Goal: Find specific page/section: Find specific page/section

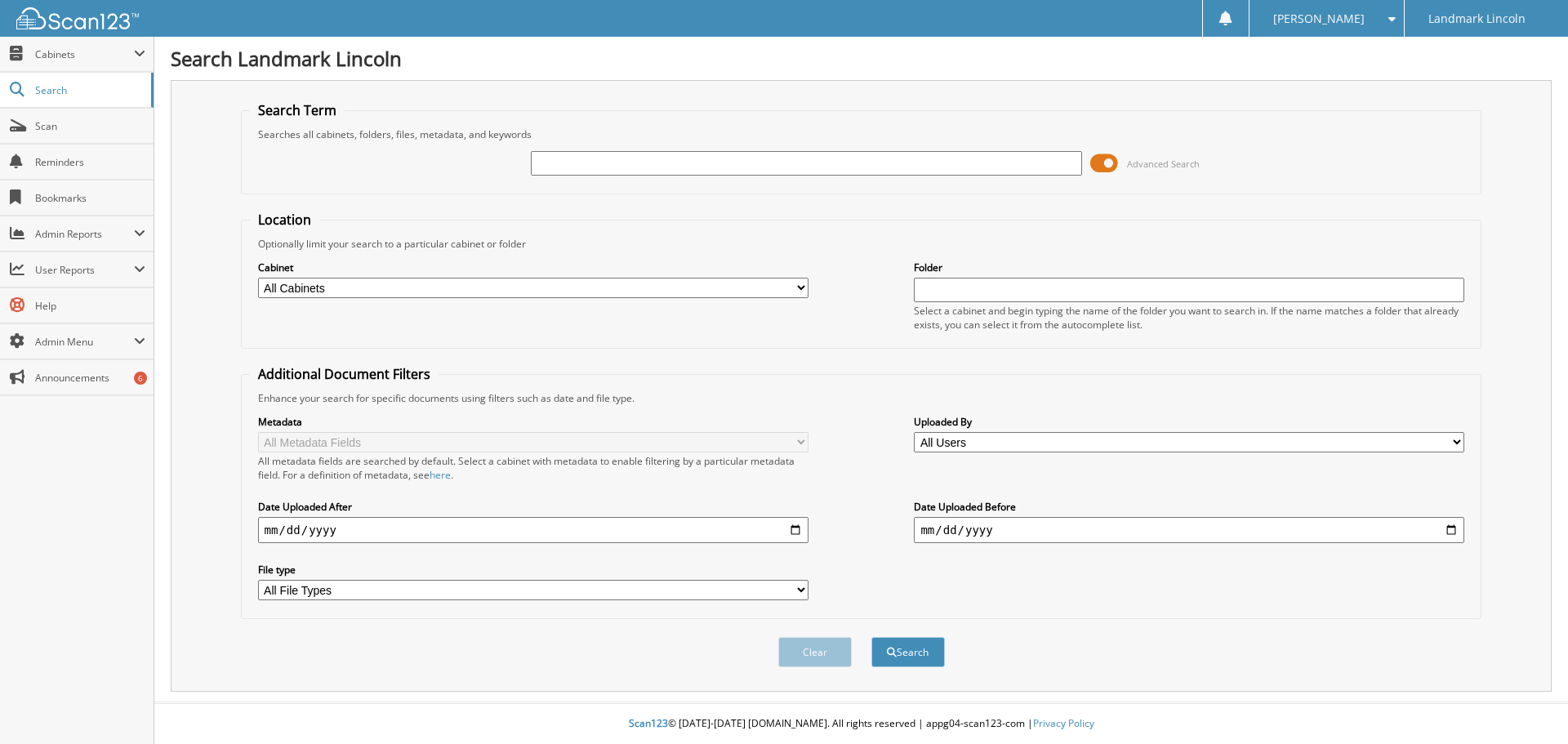
click at [577, 161] on input "text" at bounding box center [806, 163] width 551 height 25
type input "328475"
click at [872, 637] on button "Search" at bounding box center [908, 652] width 74 height 31
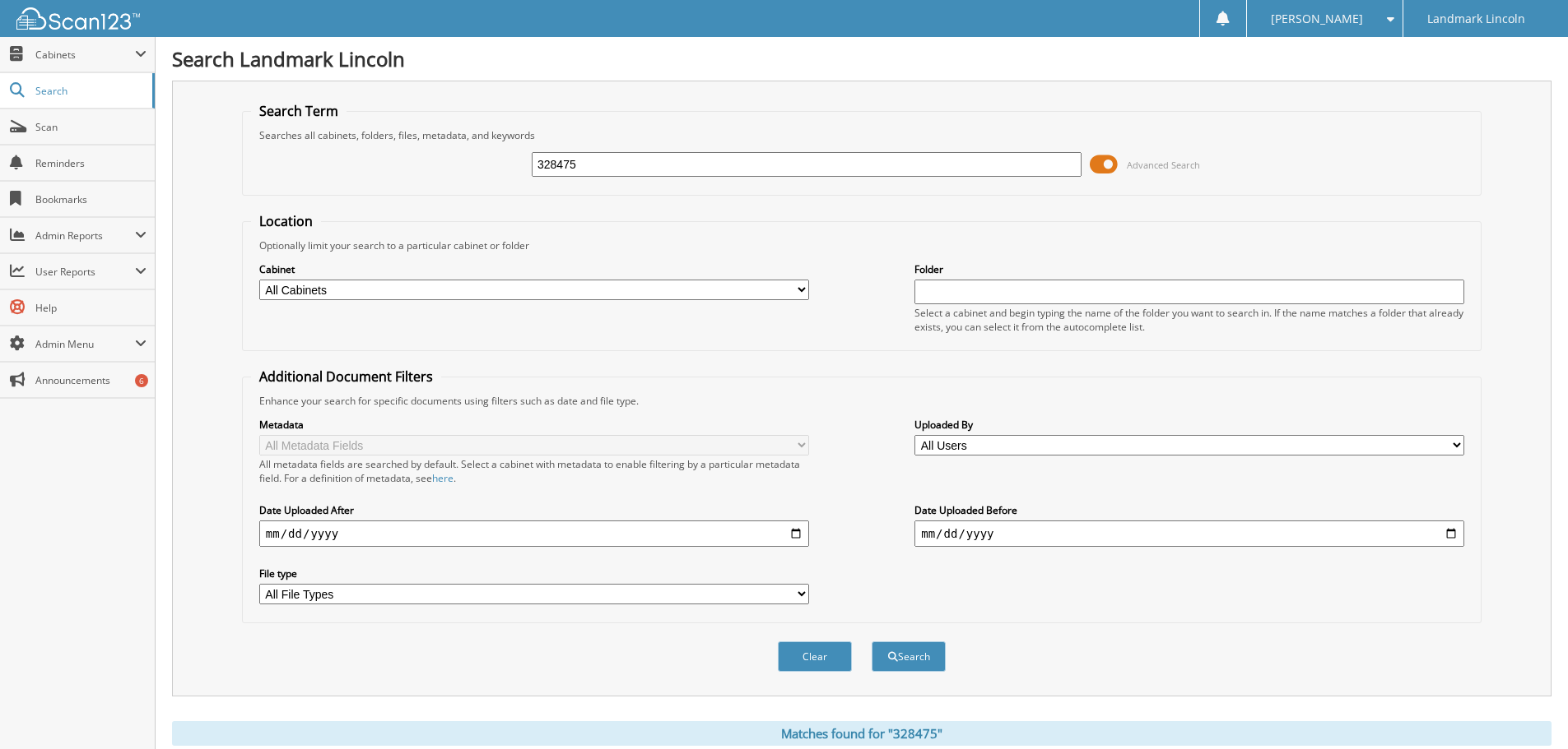
click at [796, 291] on select "All Cabinets 401K ACCOUNTS PAYABLE ACCOUNTS RECEIVABLE ANB BANK BANK RECS BODYS…" at bounding box center [534, 290] width 550 height 20
select select "14044"
click at [259, 280] on select "All Cabinets 401K ACCOUNTS PAYABLE ACCOUNTS RECEIVABLE ANB BANK BANK RECS BODYS…" at bounding box center [534, 290] width 550 height 20
click at [915, 656] on button "Search" at bounding box center [908, 657] width 74 height 31
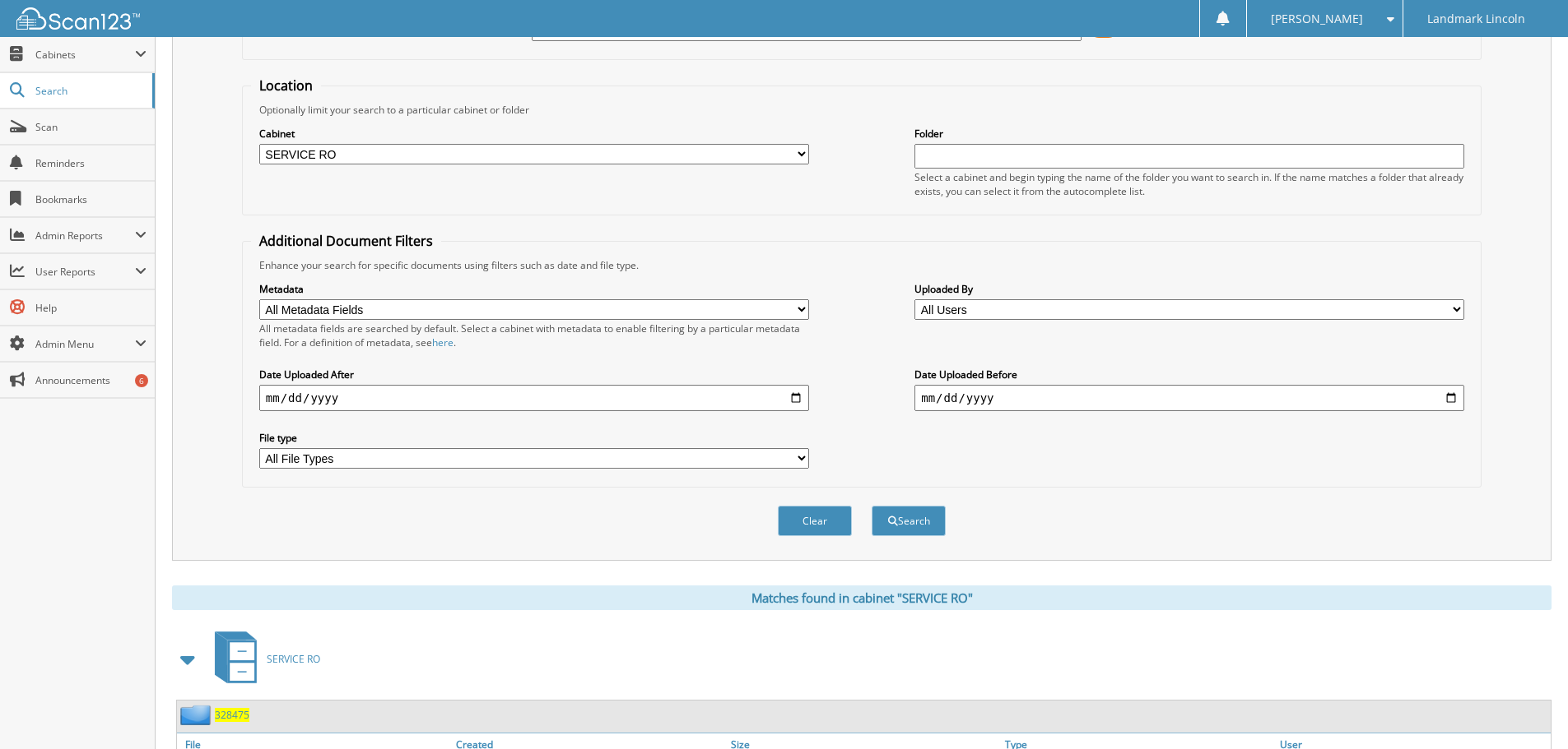
scroll to position [270, 0]
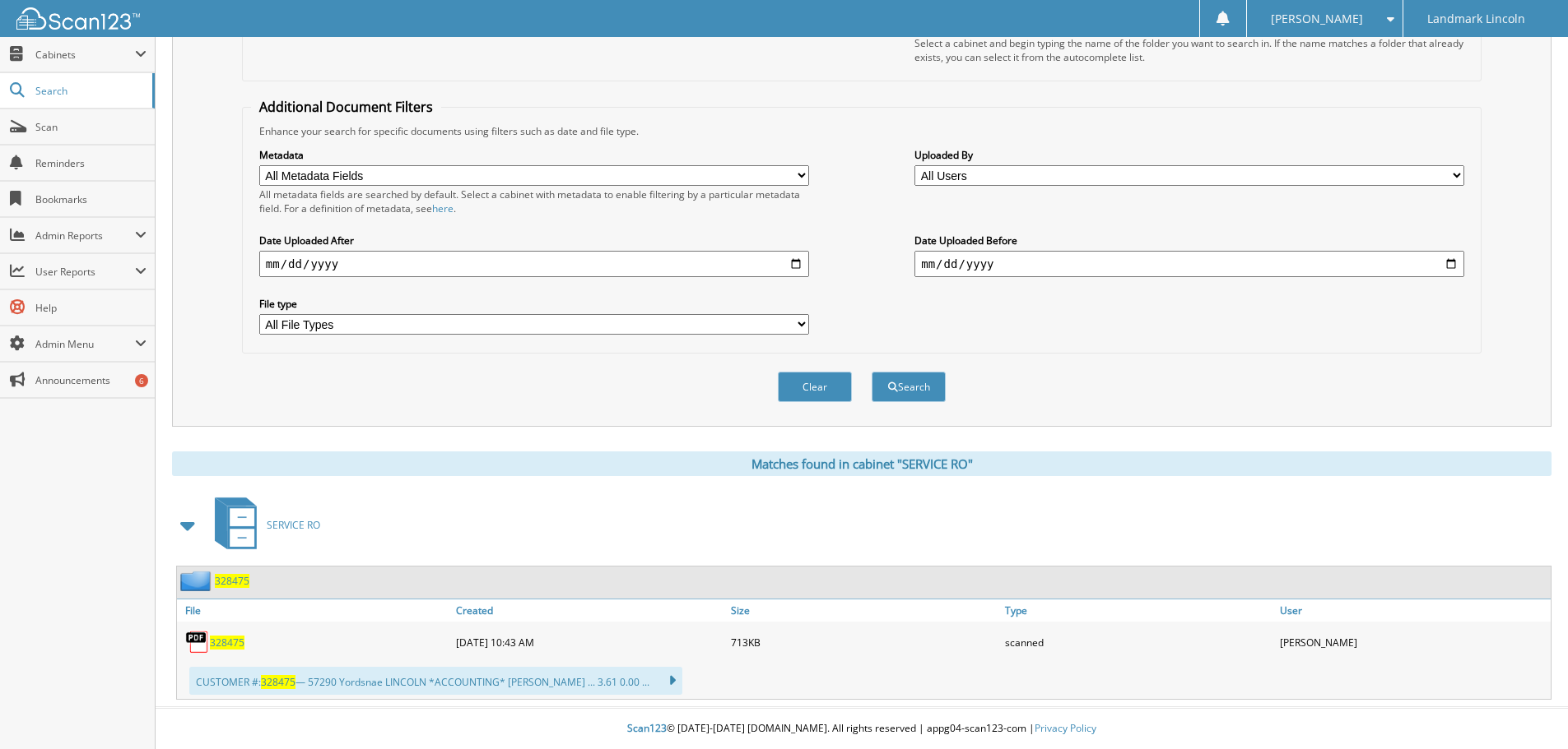
click at [225, 644] on span "328475" at bounding box center [227, 642] width 34 height 14
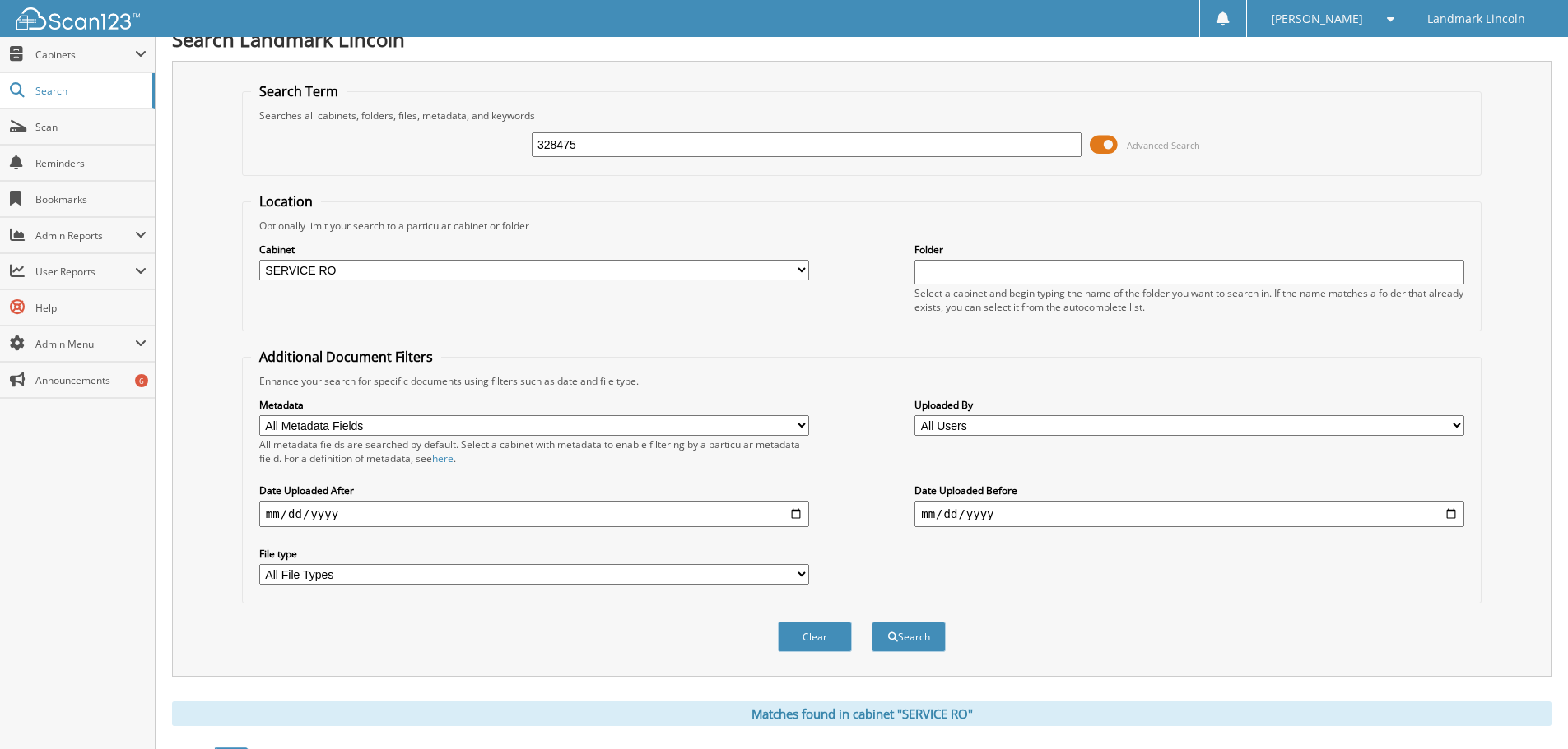
scroll to position [0, 0]
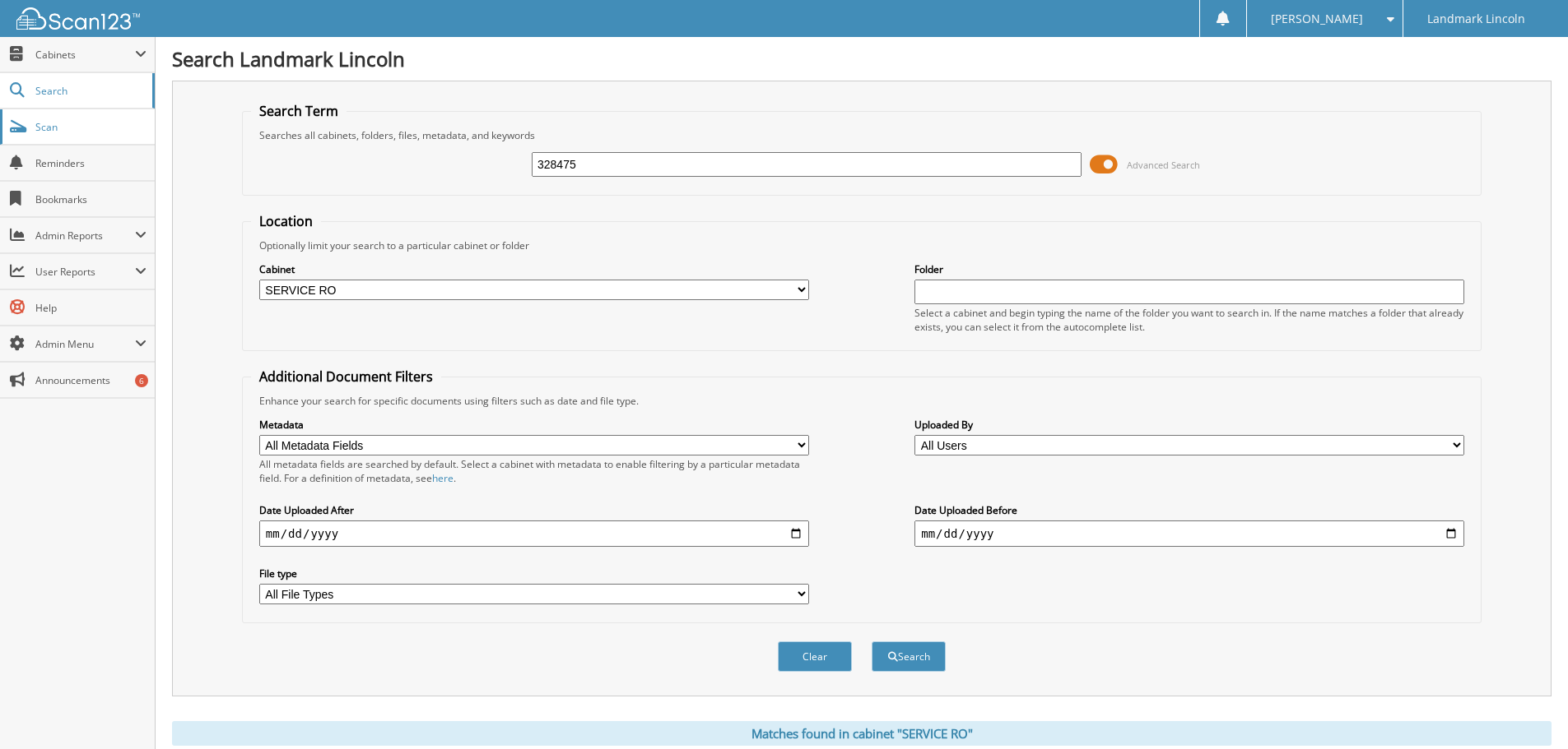
click at [55, 128] on span "Scan" at bounding box center [90, 127] width 111 height 14
